Goal: Navigation & Orientation: Understand site structure

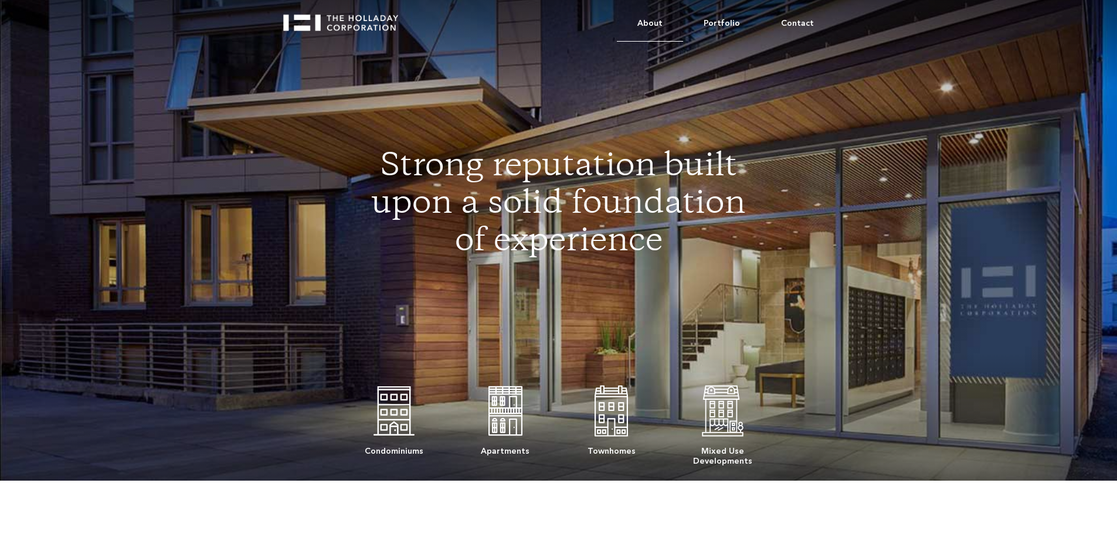
click at [664, 23] on link "About" at bounding box center [650, 24] width 66 height 36
click at [721, 19] on link "Portfolio" at bounding box center [721, 24] width 77 height 36
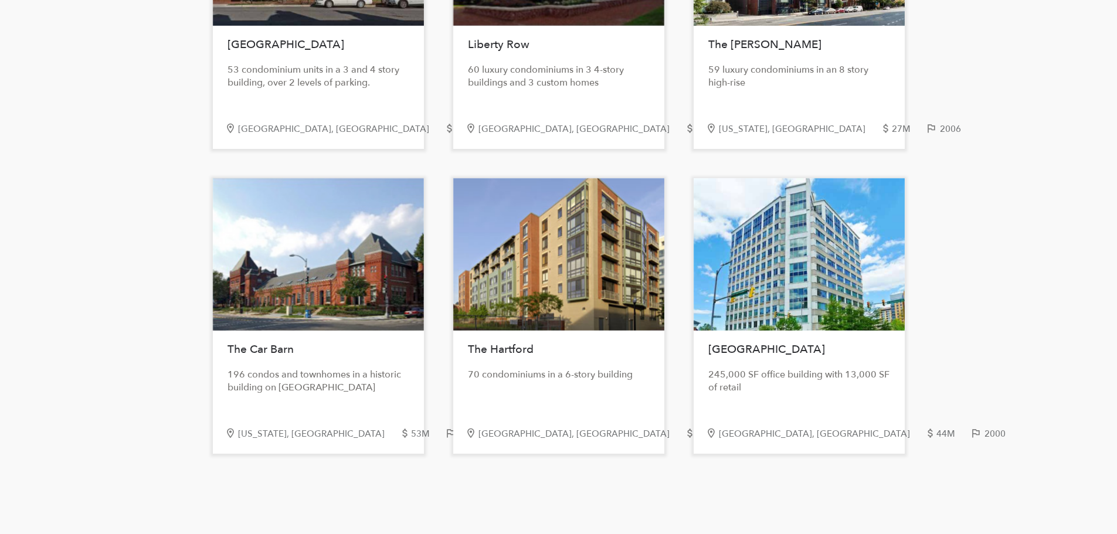
scroll to position [2053, 0]
